Goal: Transaction & Acquisition: Purchase product/service

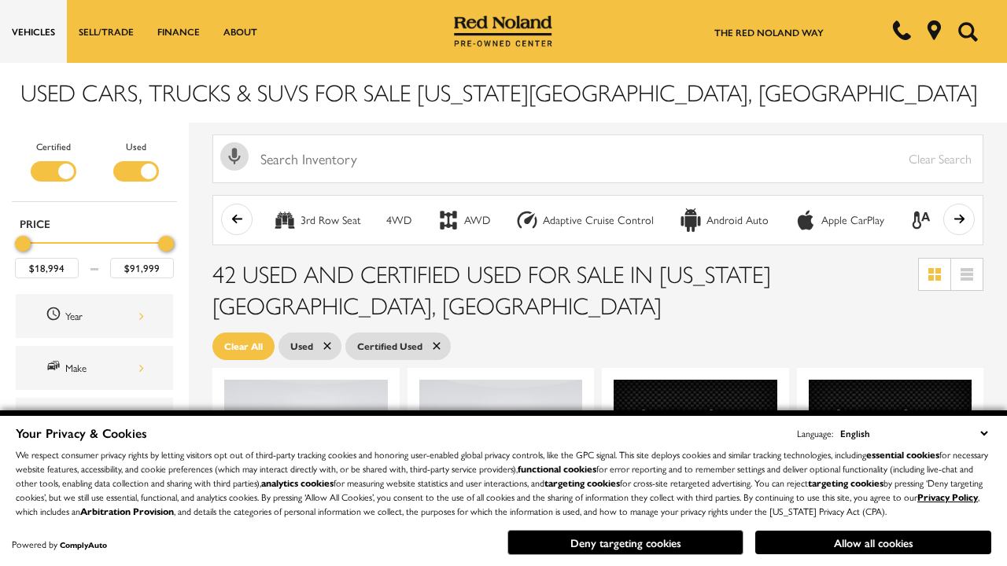
scroll to position [659, 0]
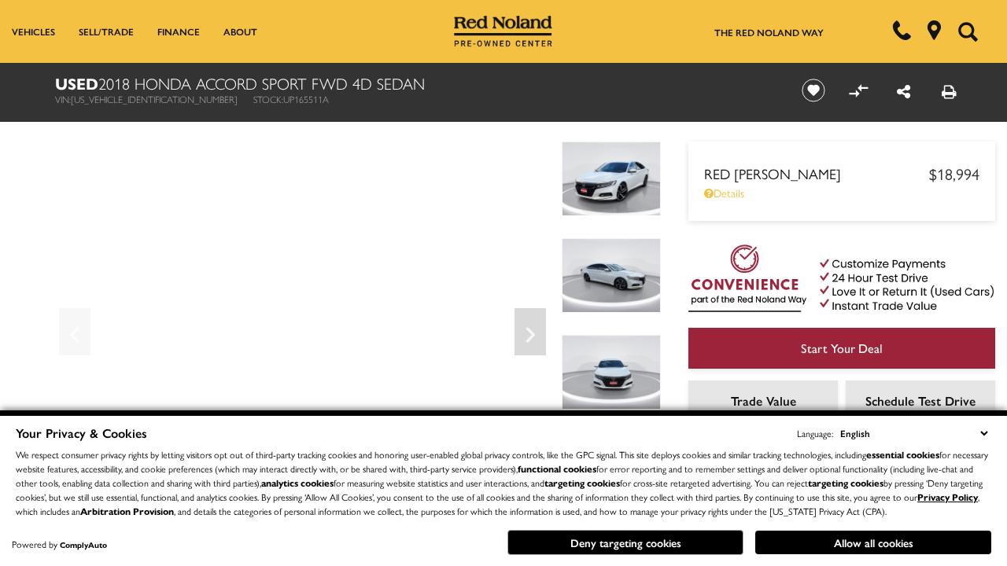
scroll to position [824, 0]
